Goal: Transaction & Acquisition: Book appointment/travel/reservation

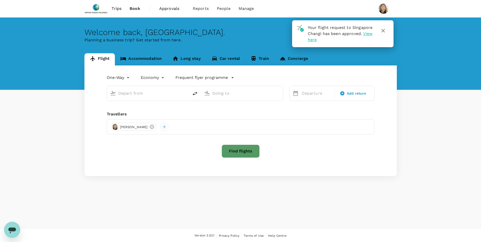
type input "roundtrip"
type input "Singapore Changi (SIN)"
type input "Penang Intl (PEN)"
type input "Singapore Changi (SIN)"
type input "Penang Intl (PEN)"
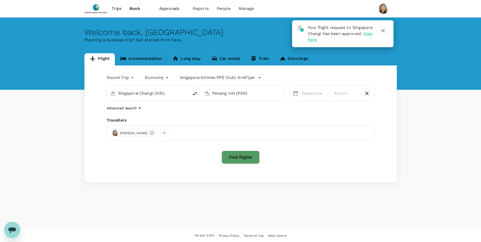
click at [384, 32] on icon "button" at bounding box center [383, 31] width 6 height 6
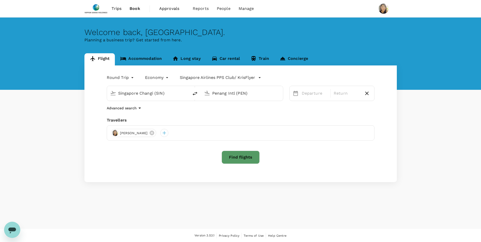
click at [166, 10] on span "Approvals" at bounding box center [171, 9] width 25 height 6
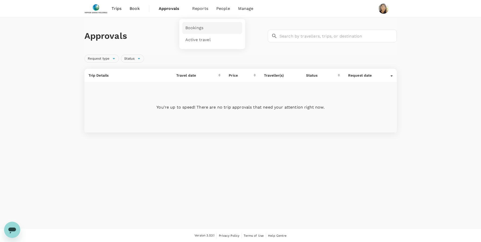
click at [197, 27] on span "Bookings" at bounding box center [194, 28] width 18 height 6
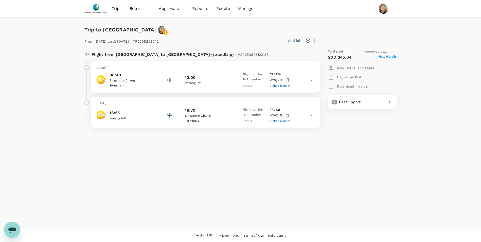
click at [285, 85] on span "Ticket issued" at bounding box center [280, 86] width 20 height 4
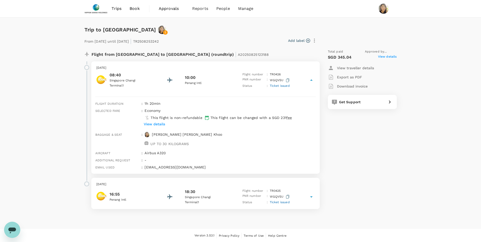
click at [389, 57] on span "View details" at bounding box center [387, 57] width 19 height 6
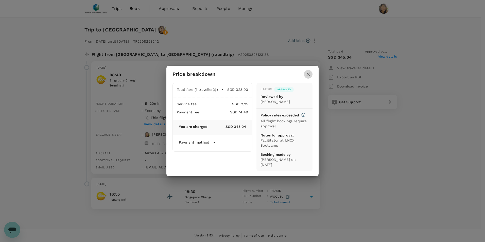
click at [305, 75] on icon "button" at bounding box center [308, 74] width 6 height 6
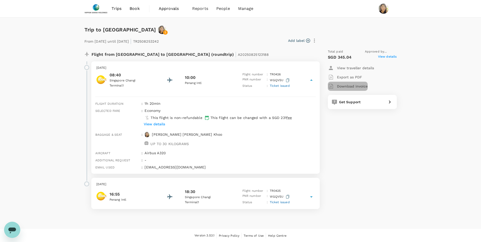
click at [343, 87] on p "Download invoice" at bounding box center [352, 86] width 31 height 5
